Goal: Find specific page/section: Find specific page/section

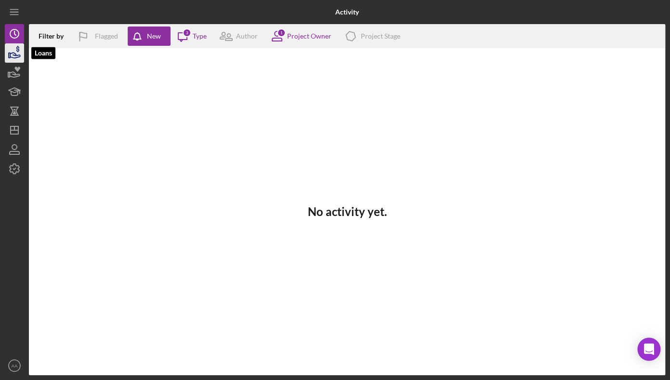
click at [21, 54] on icon "button" at bounding box center [14, 53] width 24 height 24
